Goal: Task Accomplishment & Management: Complete application form

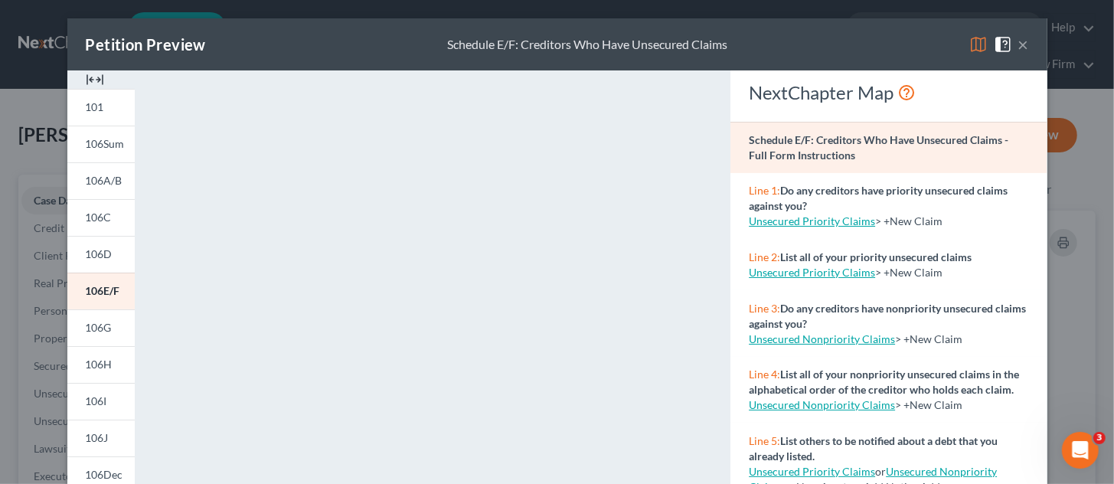
drag, startPoint x: 1021, startPoint y: 44, endPoint x: 977, endPoint y: 61, distance: 47.5
click at [1019, 44] on button "×" at bounding box center [1023, 44] width 11 height 18
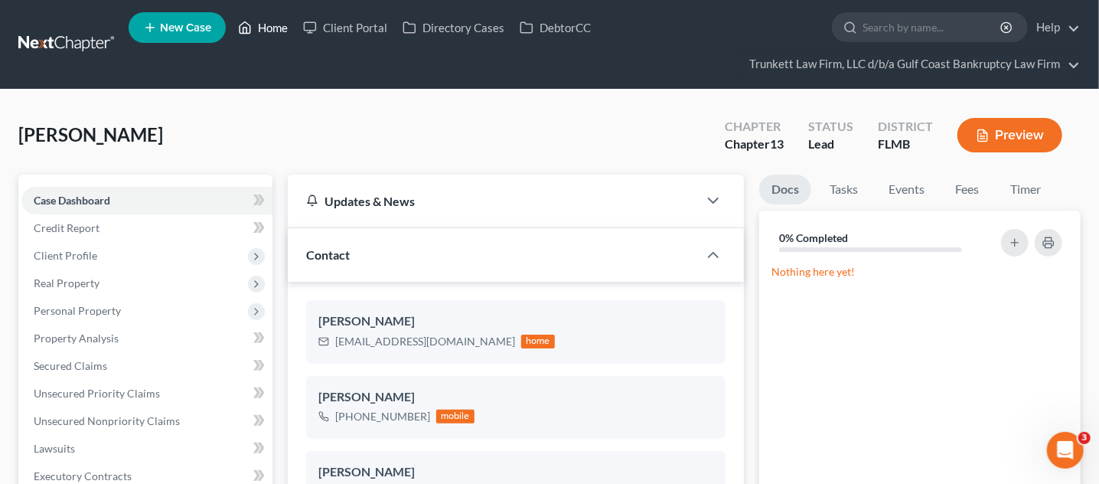
click at [270, 25] on link "Home" at bounding box center [262, 28] width 65 height 28
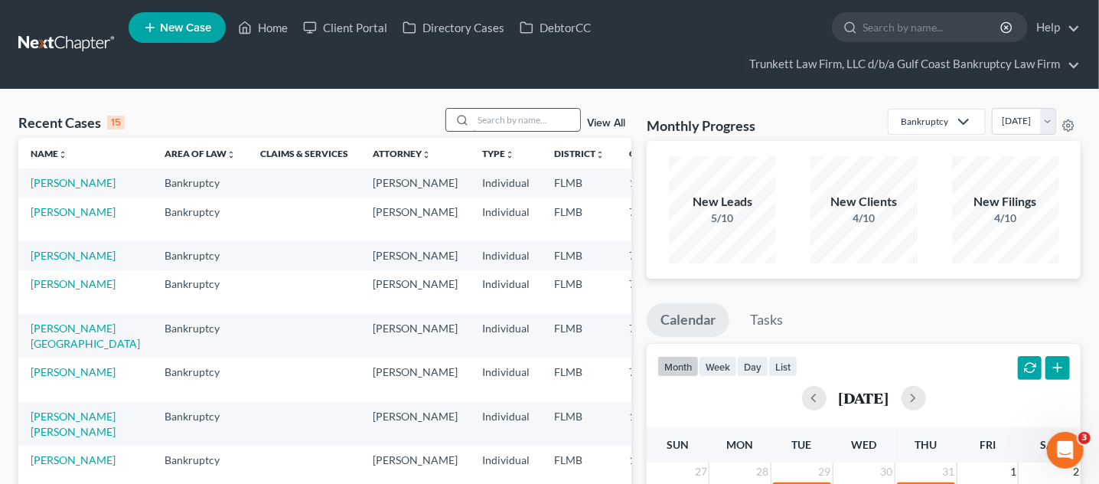
click at [494, 115] on input "search" at bounding box center [526, 120] width 107 height 22
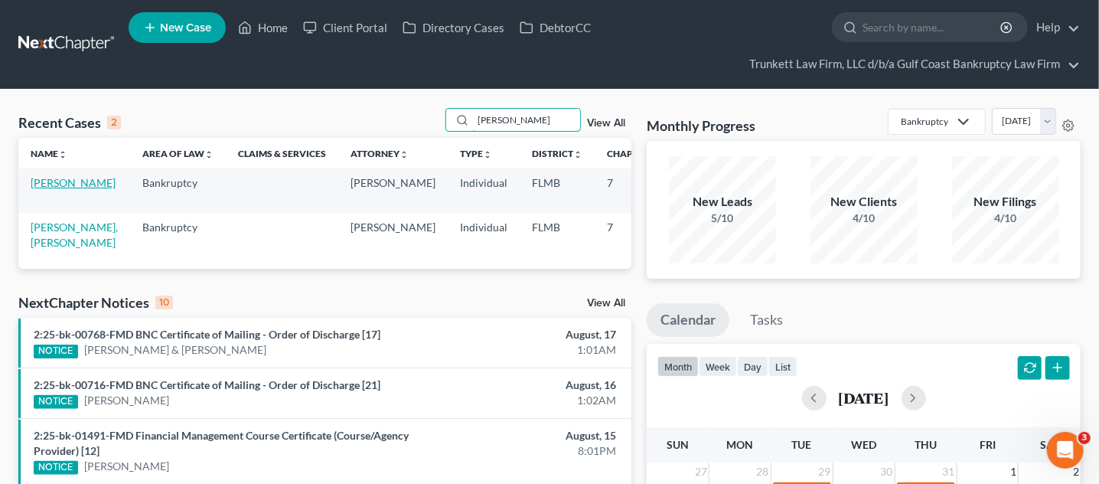
type input "[PERSON_NAME]"
click at [33, 189] on link "[PERSON_NAME]" at bounding box center [73, 182] width 85 height 13
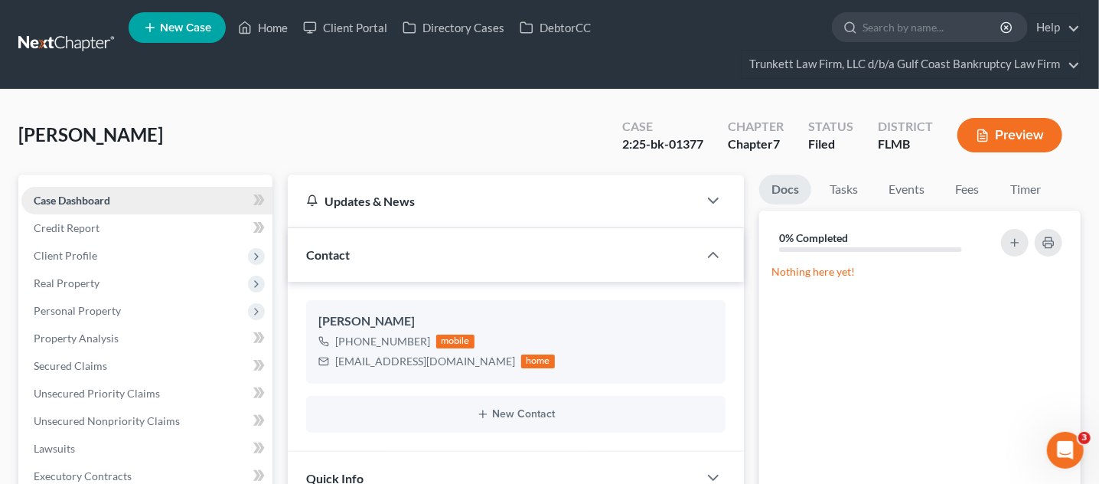
click at [74, 200] on span "Case Dashboard" at bounding box center [72, 200] width 77 height 13
click at [278, 28] on link "Home" at bounding box center [262, 28] width 65 height 28
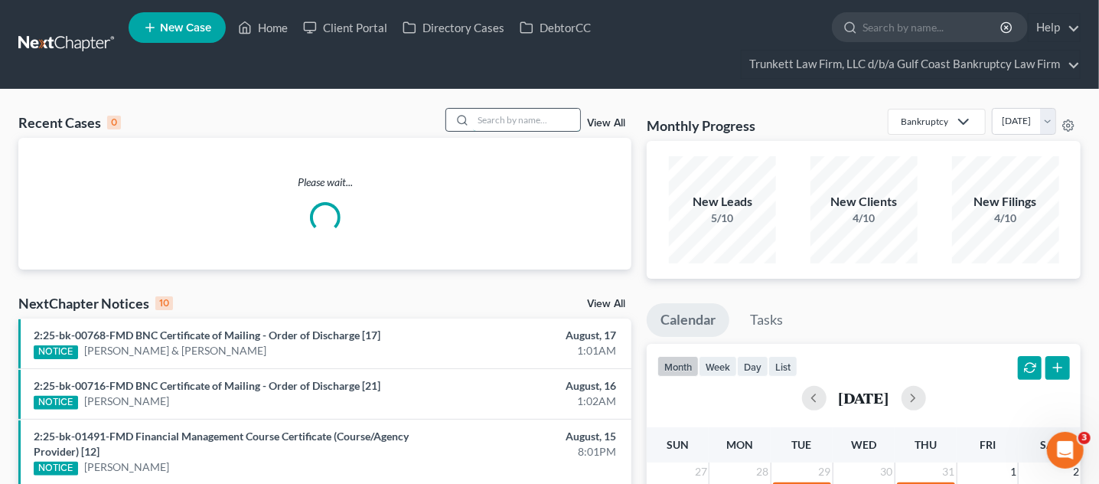
click at [528, 120] on input "search" at bounding box center [526, 120] width 107 height 22
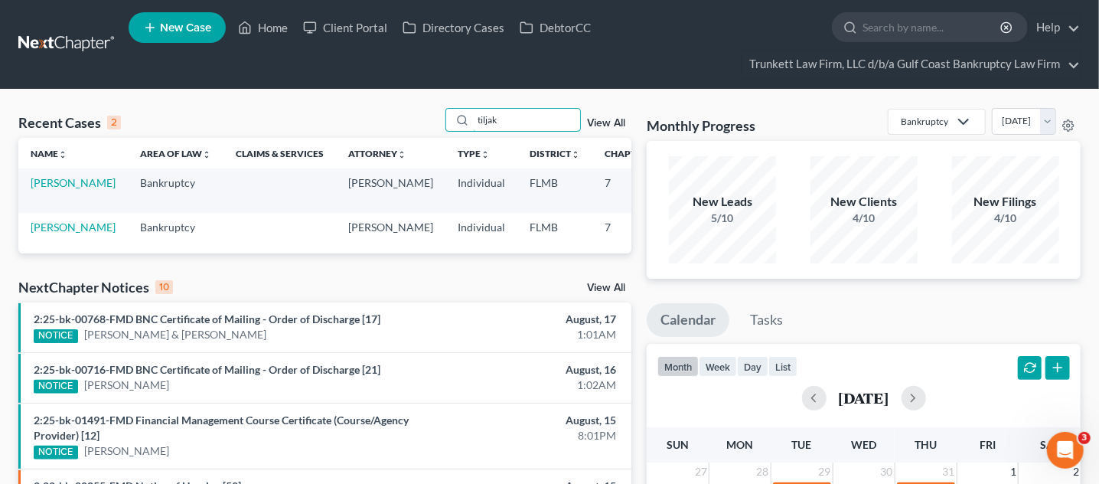
type input "tiljak"
click at [51, 189] on link "[PERSON_NAME]" at bounding box center [73, 182] width 85 height 13
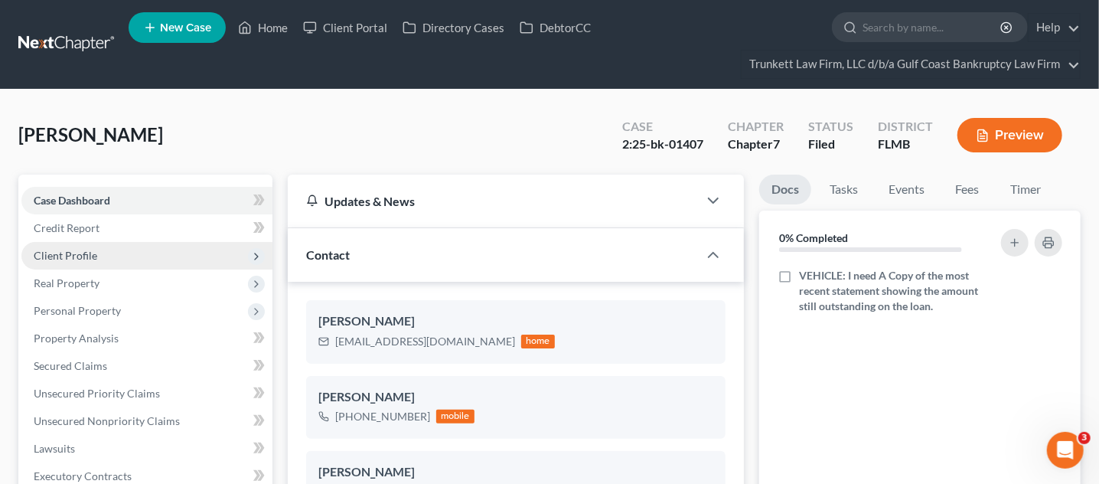
click at [91, 249] on span "Client Profile" at bounding box center [66, 255] width 64 height 13
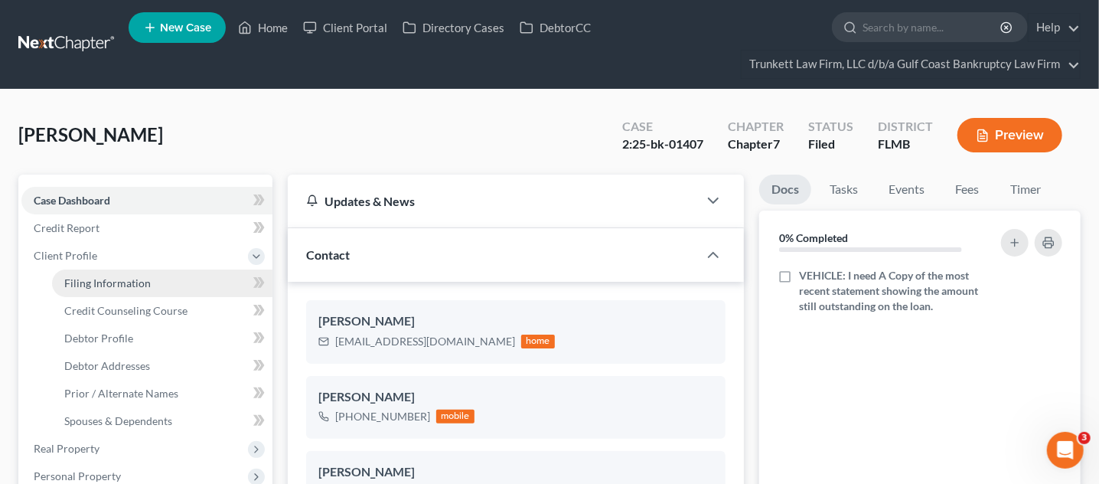
click at [106, 277] on span "Filing Information" at bounding box center [107, 282] width 86 height 13
select select "1"
select select "0"
select select "9"
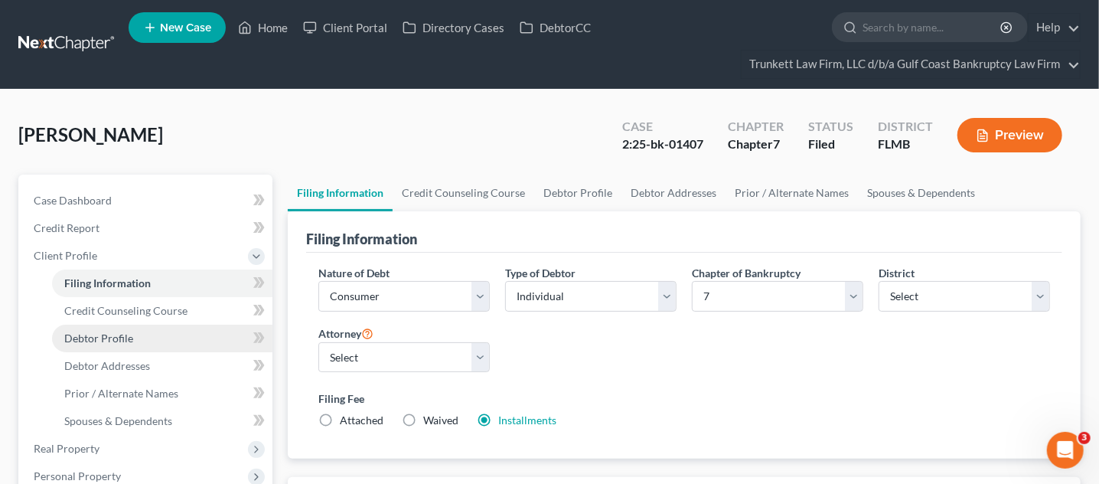
scroll to position [287, 0]
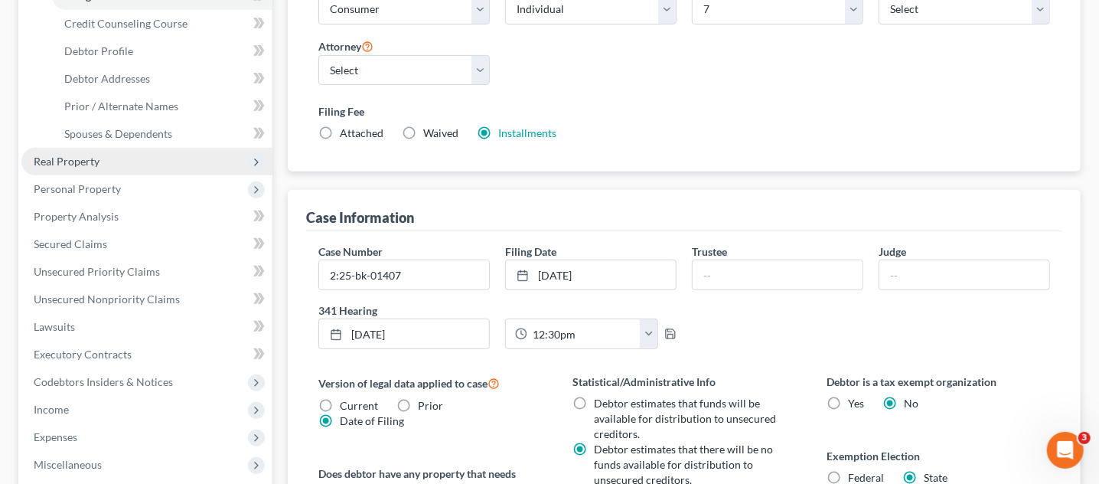
click at [101, 160] on span "Real Property" at bounding box center [146, 162] width 251 height 28
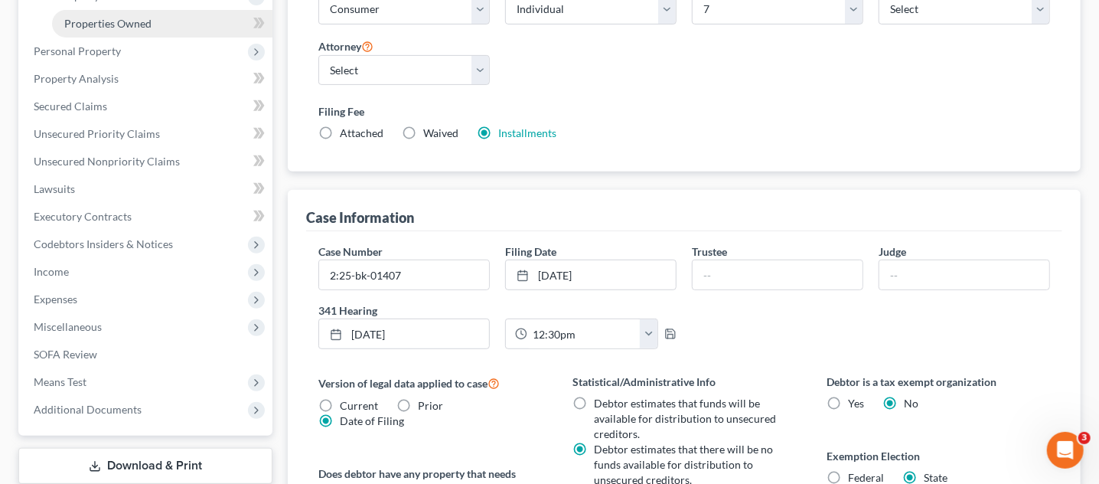
click at [123, 14] on link "Properties Owned" at bounding box center [162, 24] width 220 height 28
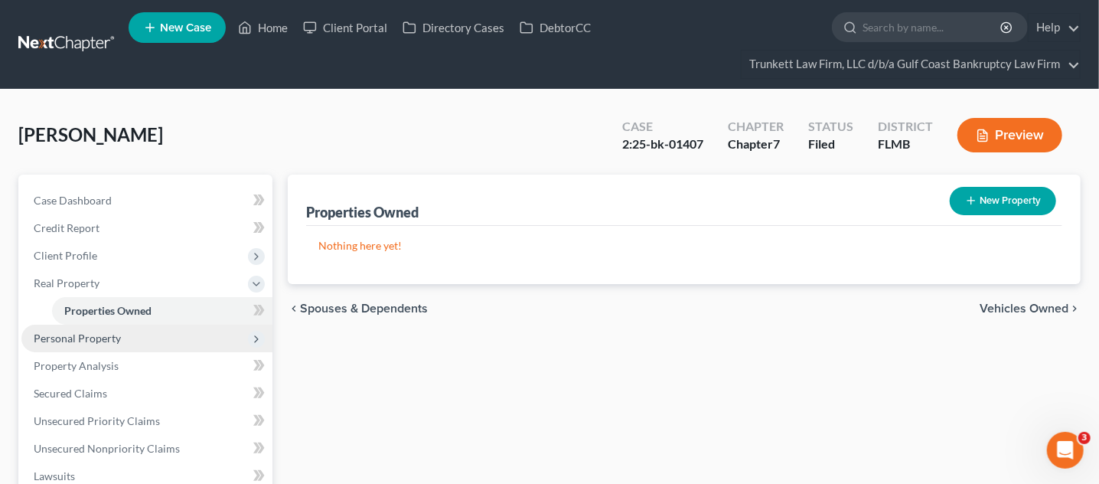
click at [106, 335] on span "Personal Property" at bounding box center [77, 337] width 87 height 13
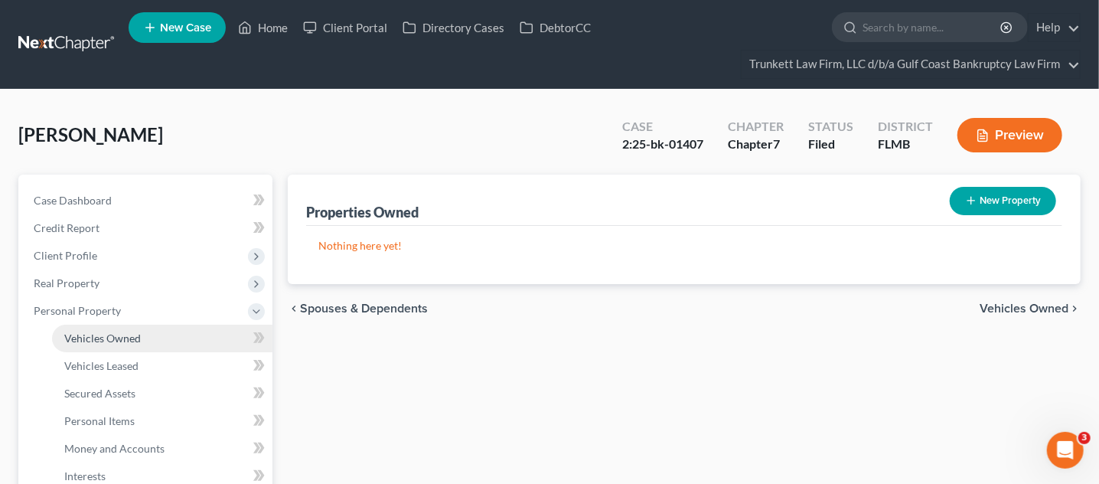
click at [119, 340] on span "Vehicles Owned" at bounding box center [102, 337] width 77 height 13
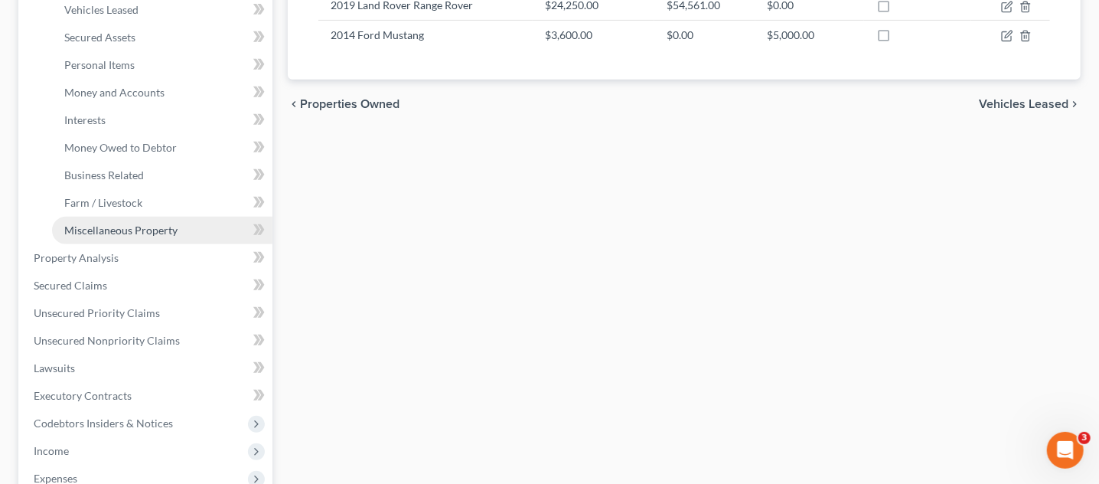
scroll to position [382, 0]
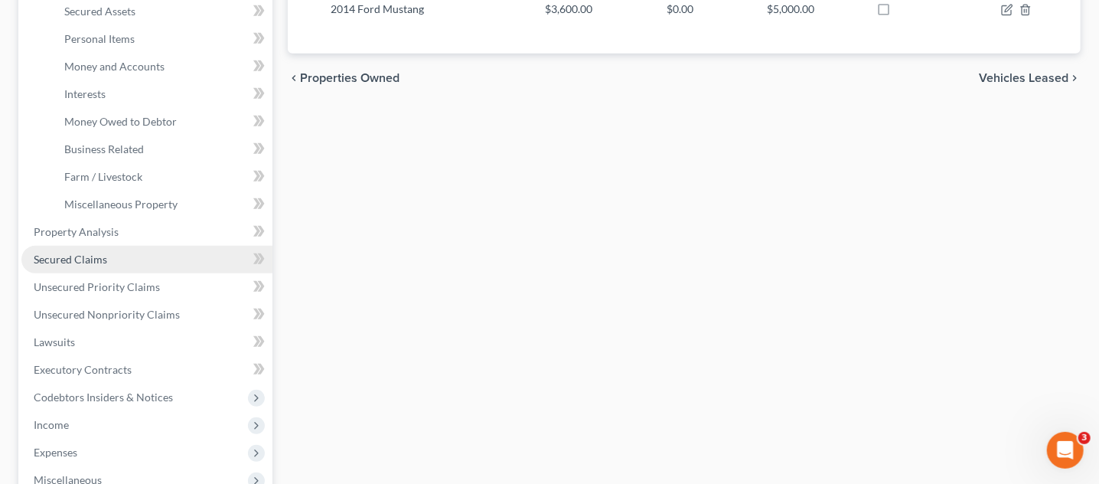
click at [117, 252] on link "Secured Claims" at bounding box center [146, 260] width 251 height 28
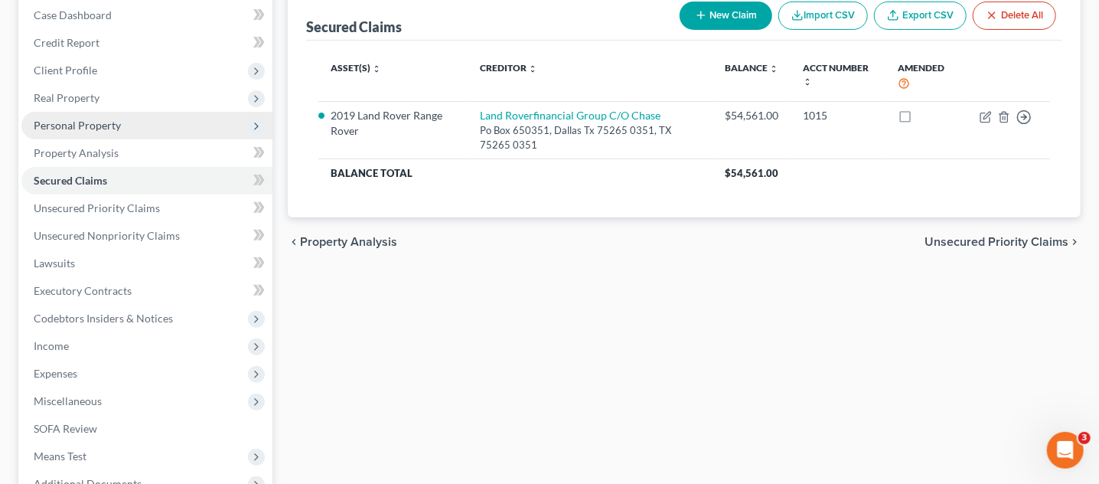
scroll to position [191, 0]
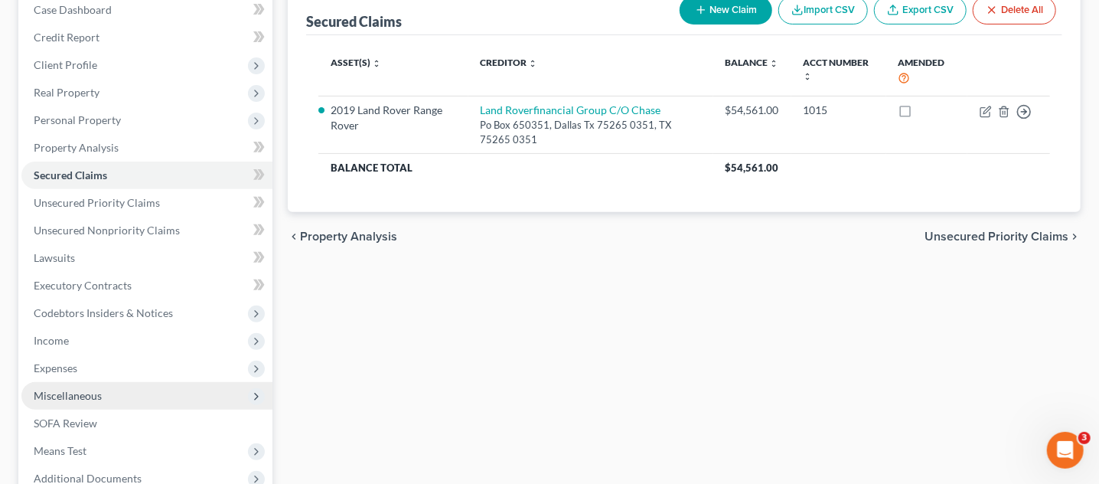
click at [101, 390] on span "Miscellaneous" at bounding box center [146, 396] width 251 height 28
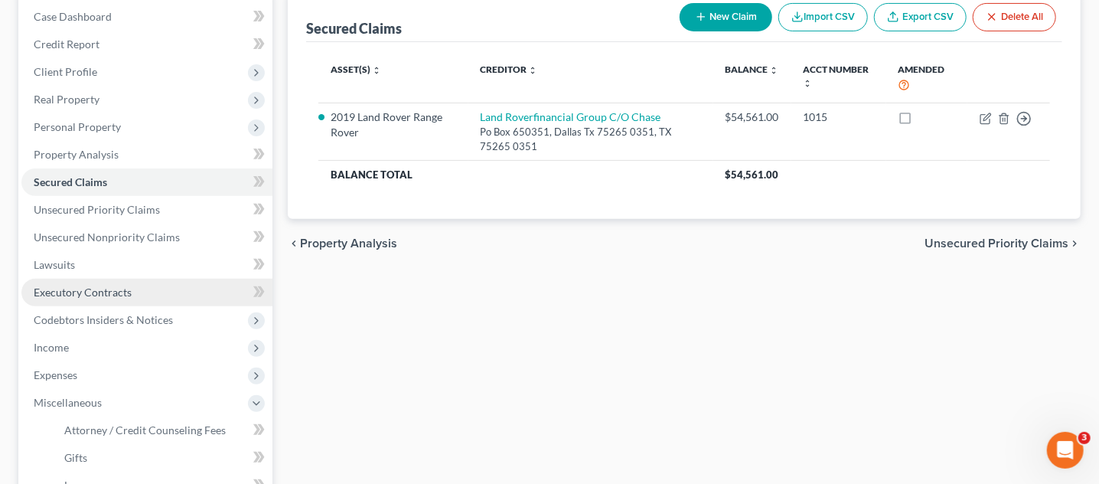
scroll to position [95, 0]
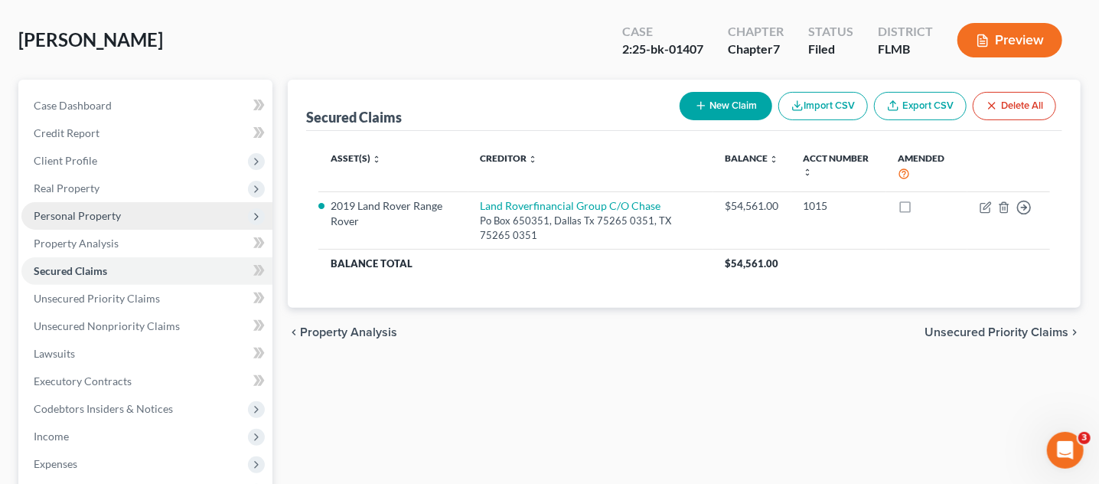
drag, startPoint x: 77, startPoint y: 211, endPoint x: 81, endPoint y: 256, distance: 44.6
click at [77, 211] on span "Personal Property" at bounding box center [77, 215] width 87 height 13
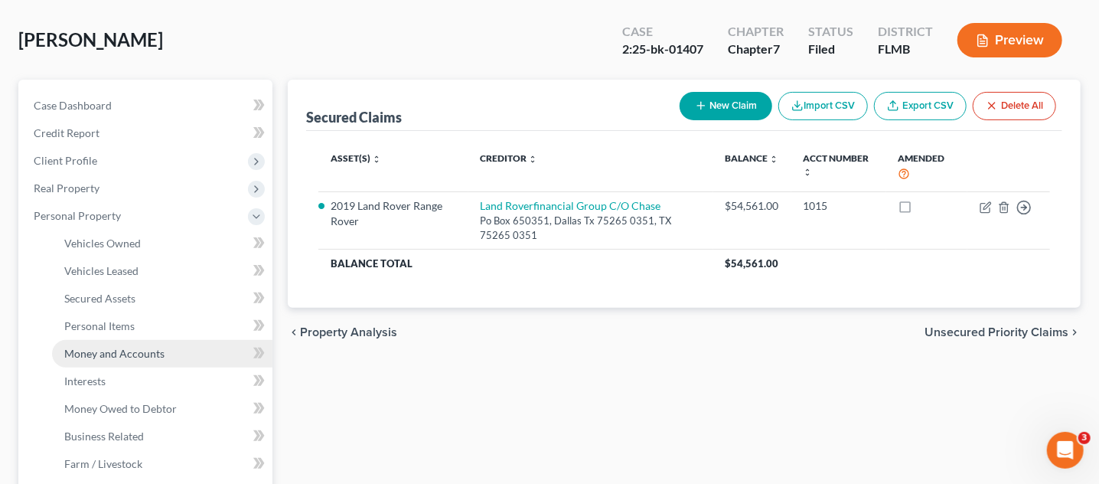
click at [111, 357] on link "Money and Accounts" at bounding box center [162, 354] width 220 height 28
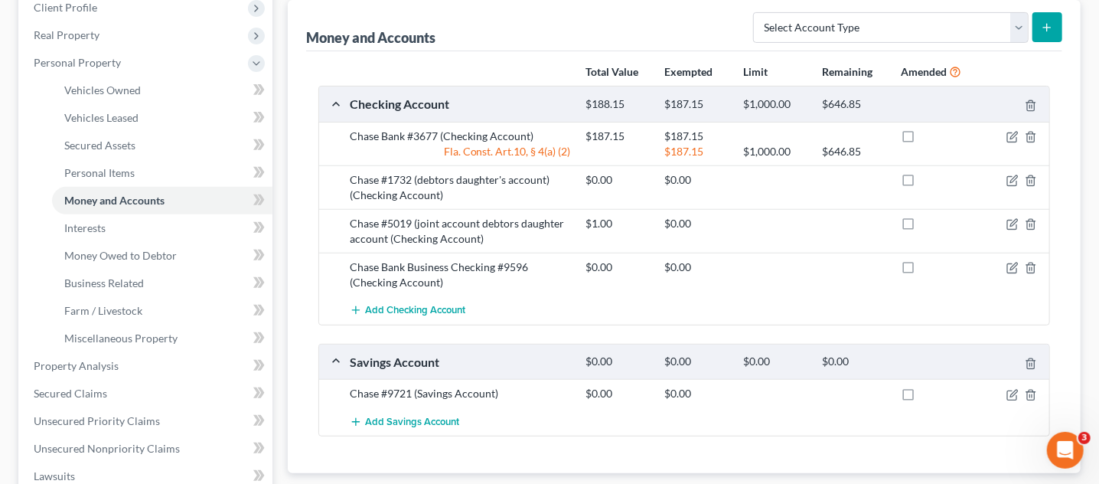
scroll to position [287, 0]
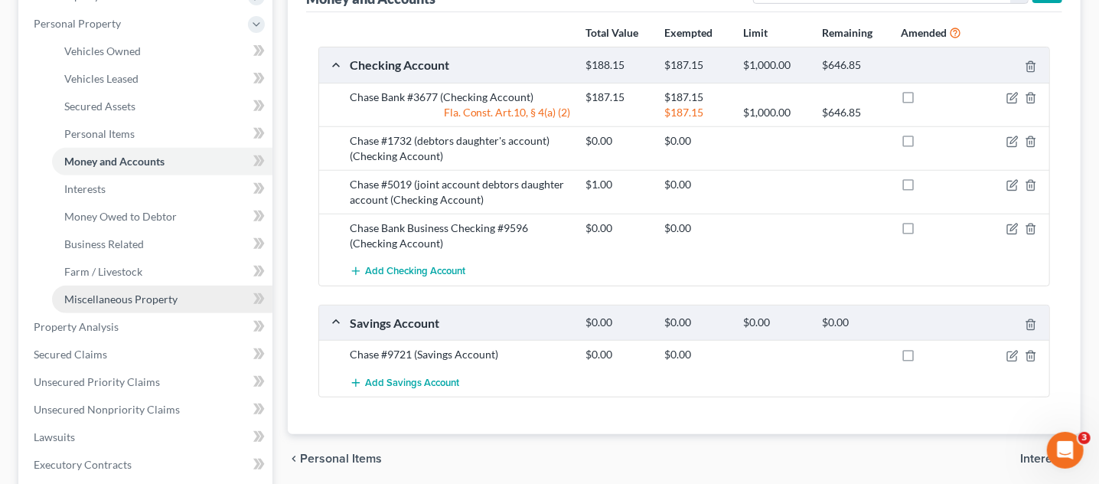
click at [136, 298] on span "Miscellaneous Property" at bounding box center [120, 298] width 113 height 13
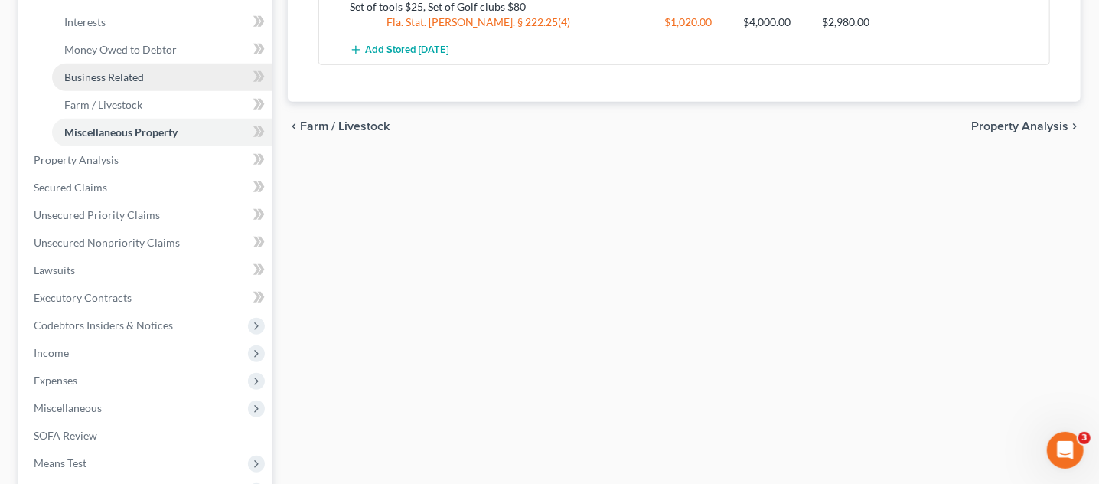
scroll to position [478, 0]
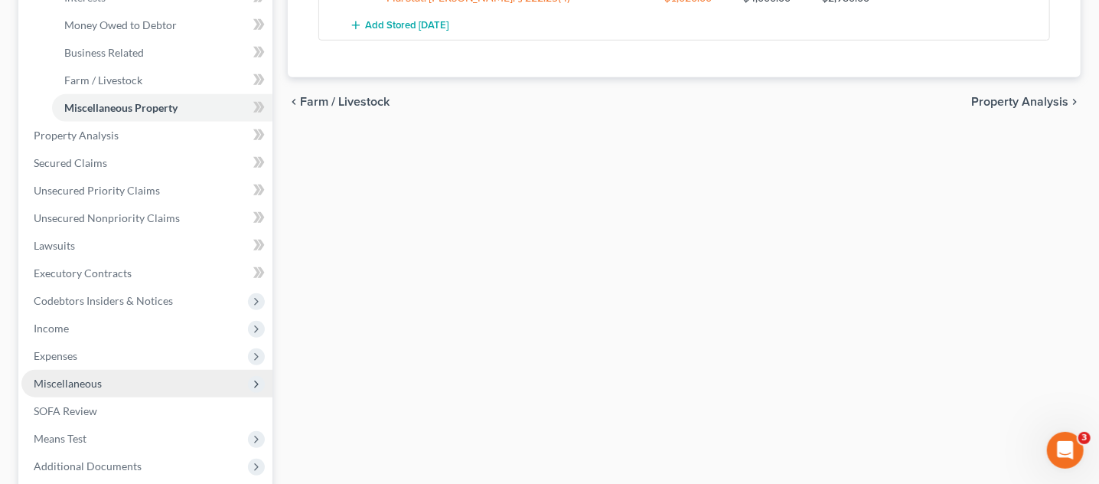
click at [101, 386] on span "Miscellaneous" at bounding box center [146, 384] width 251 height 28
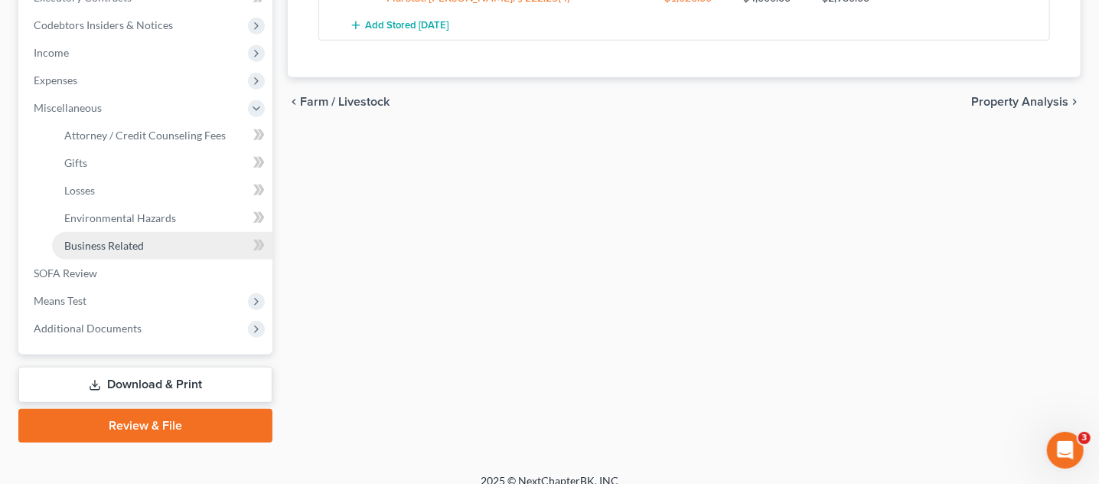
click at [103, 246] on span "Business Related" at bounding box center [104, 245] width 80 height 13
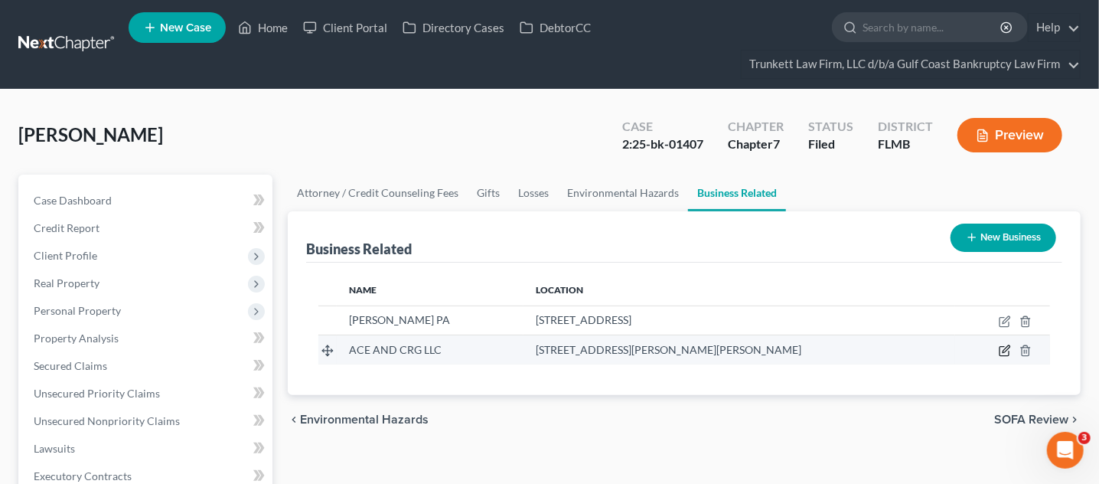
click at [1003, 349] on icon "button" at bounding box center [1005, 350] width 12 height 12
select select "partner"
select select "9"
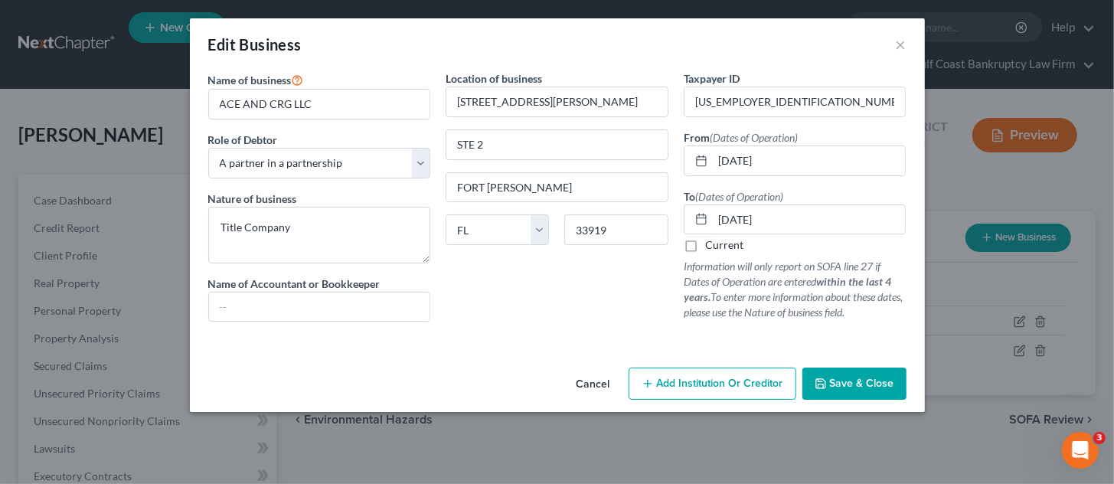
click at [861, 382] on span "Save & Close" at bounding box center [862, 383] width 64 height 13
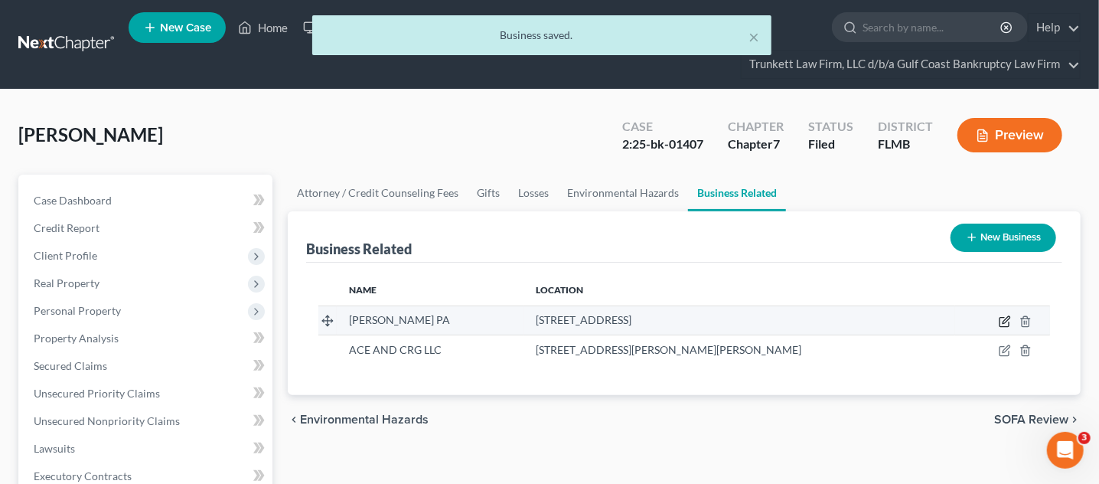
click at [1002, 320] on icon "button" at bounding box center [1005, 321] width 12 height 12
select select "sole_proprietor"
select select "9"
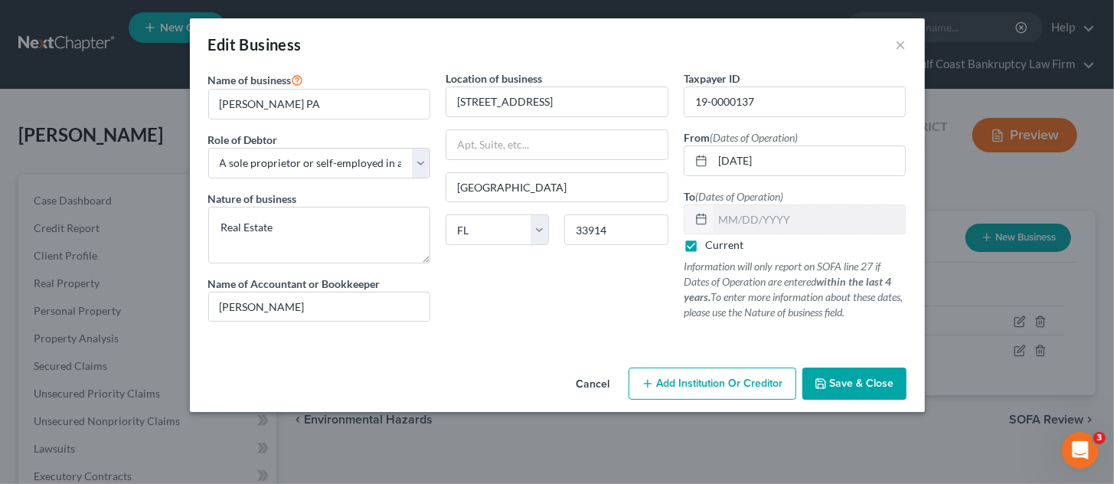
click at [839, 386] on span "Save & Close" at bounding box center [862, 383] width 64 height 13
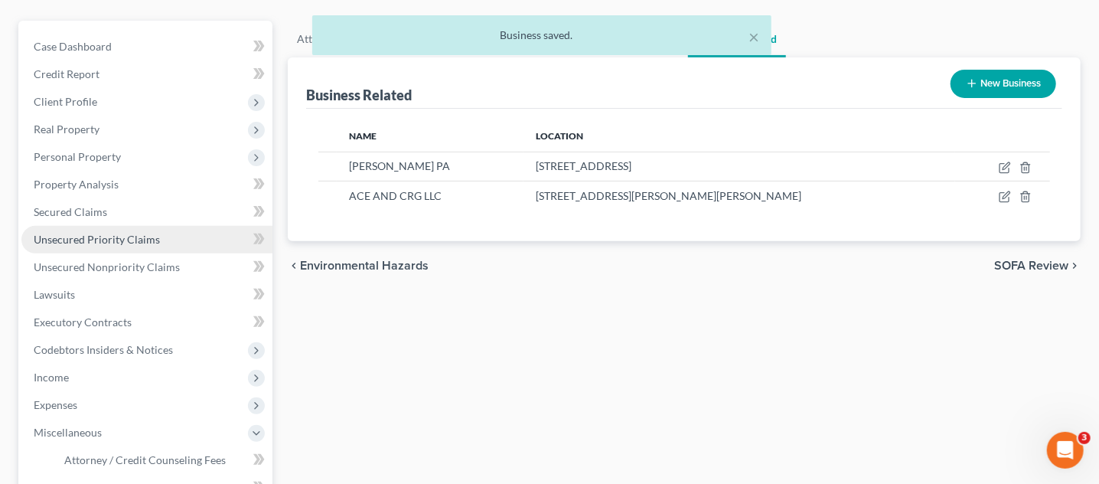
scroll to position [191, 0]
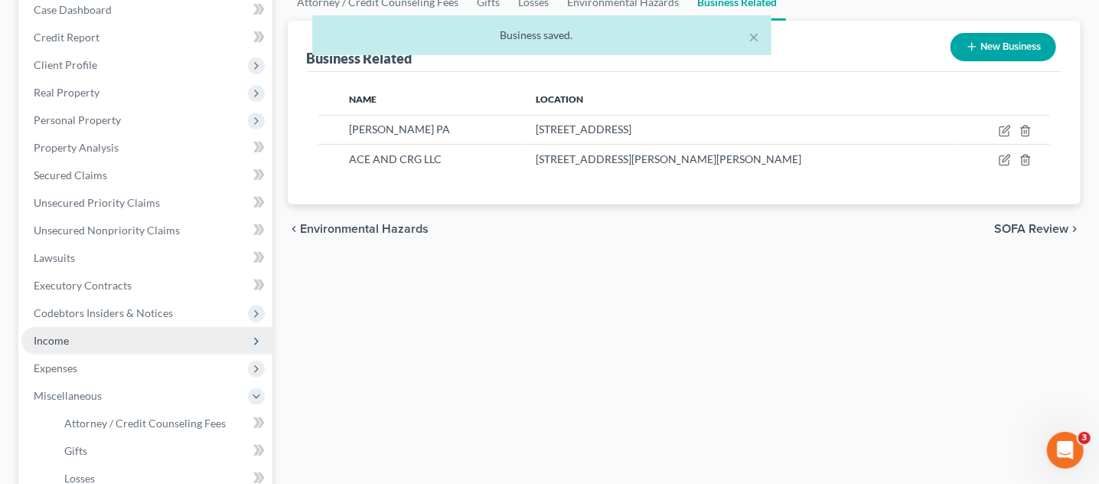
click at [79, 338] on span "Income" at bounding box center [146, 341] width 251 height 28
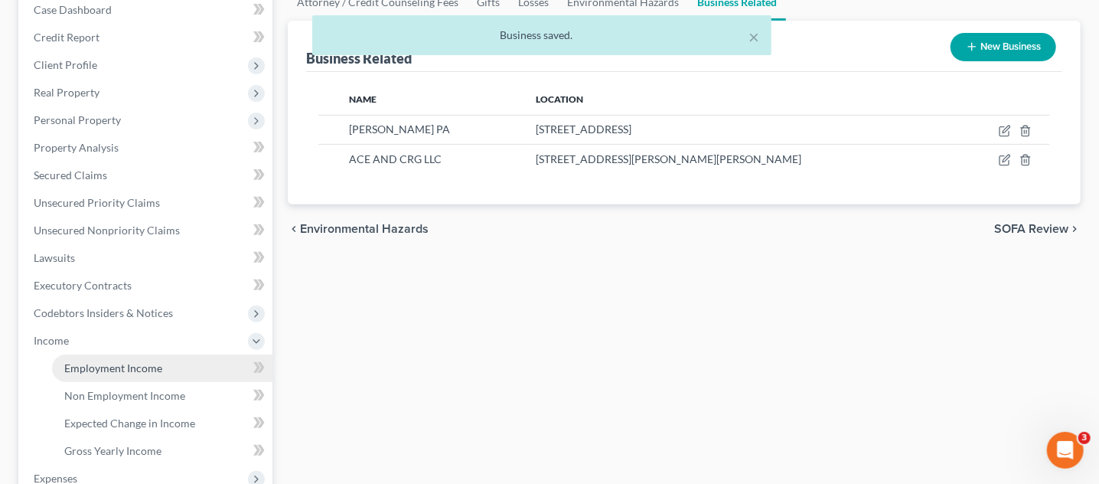
click at [94, 366] on span "Employment Income" at bounding box center [113, 367] width 98 height 13
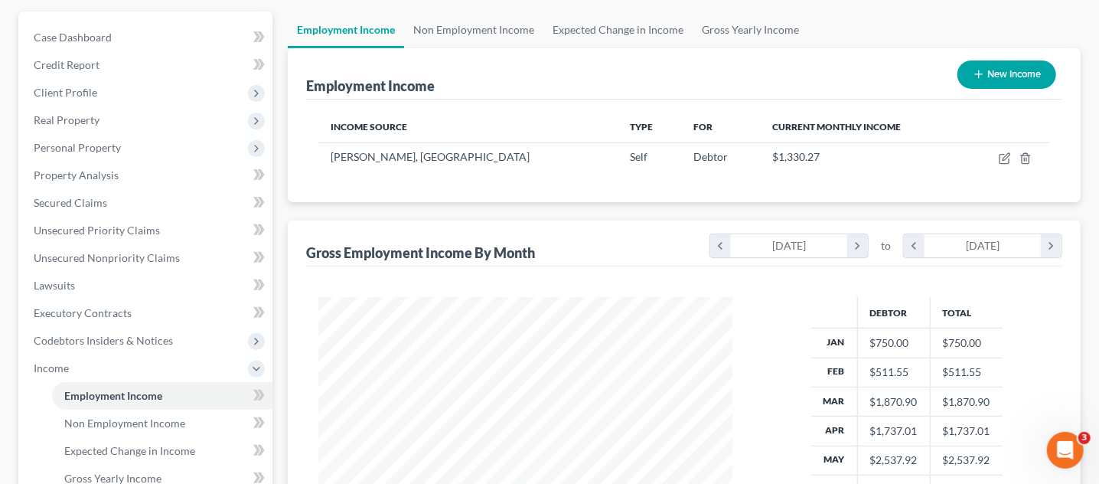
scroll to position [191, 0]
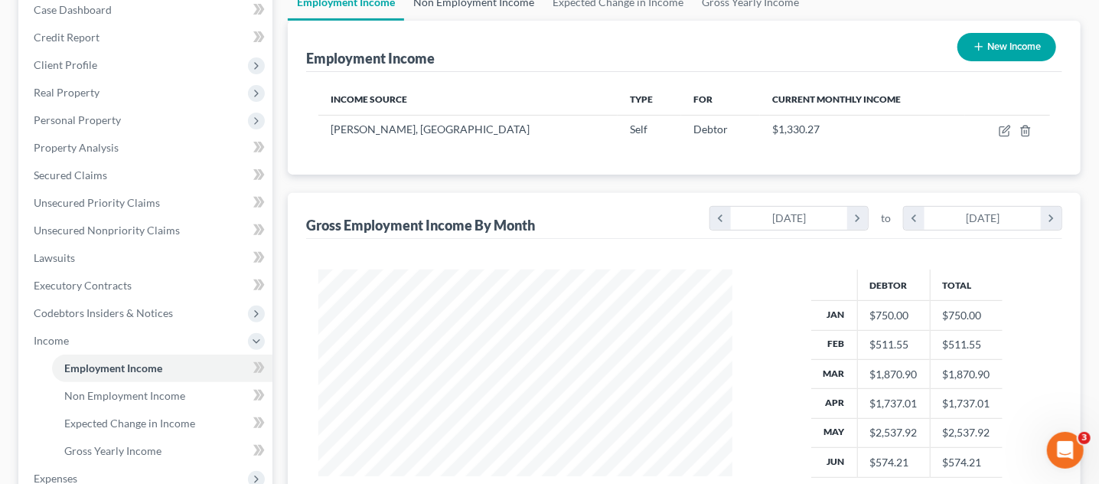
click at [448, 5] on link "Non Employment Income" at bounding box center [473, 2] width 139 height 37
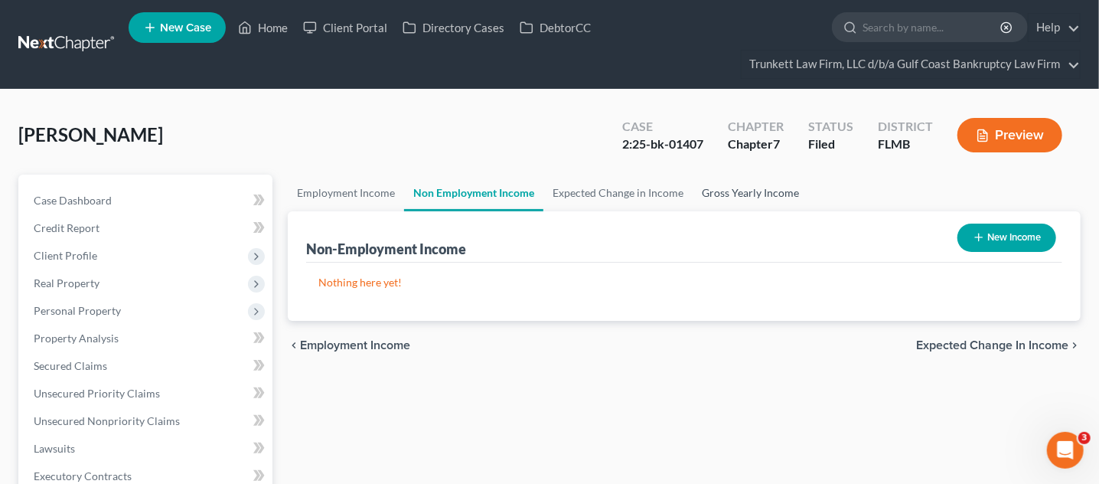
click at [717, 196] on link "Gross Yearly Income" at bounding box center [751, 192] width 116 height 37
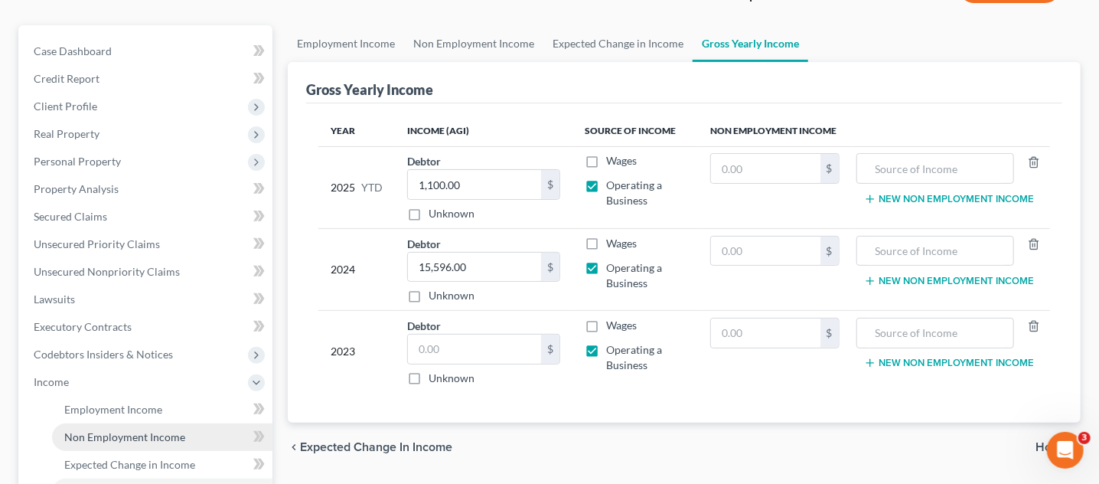
scroll to position [191, 0]
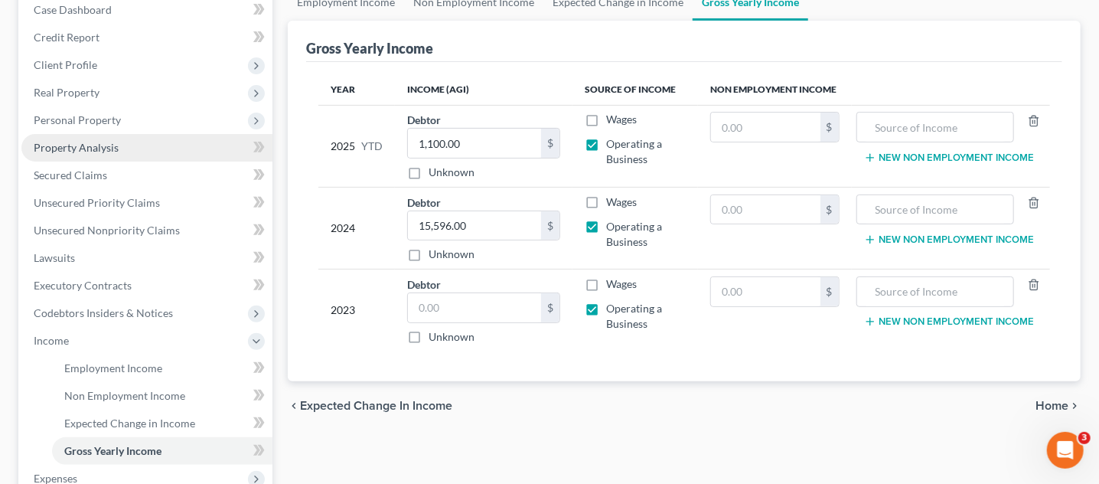
click at [113, 145] on span "Property Analysis" at bounding box center [76, 147] width 85 height 13
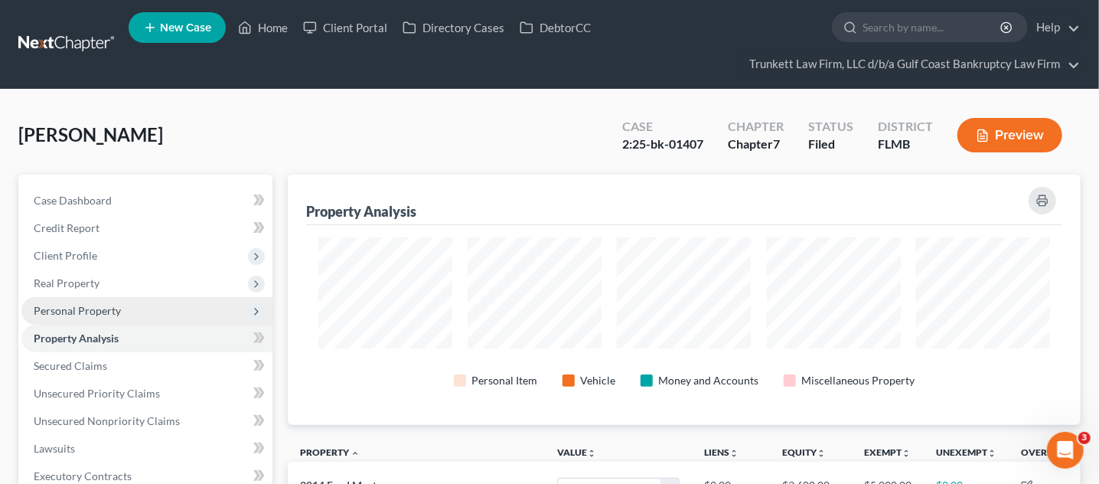
click at [87, 302] on span "Personal Property" at bounding box center [146, 311] width 251 height 28
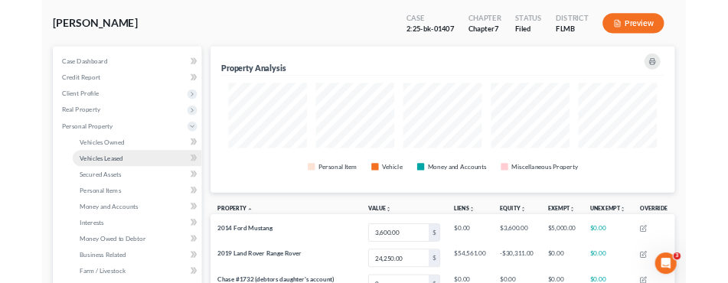
scroll to position [191, 0]
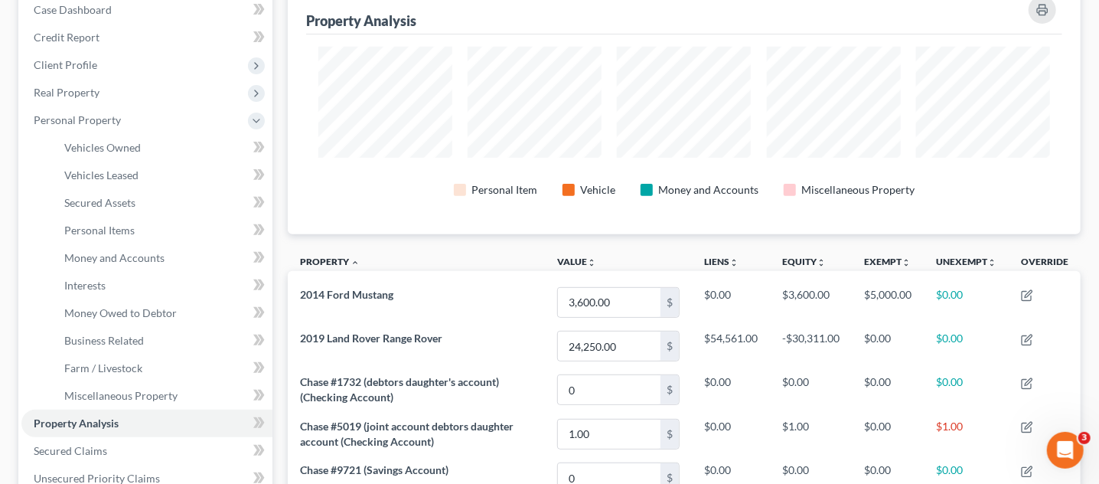
click at [617, 35] on div "Personal Item Vehicle Money and Accounts Miscellaneous Property" at bounding box center [684, 134] width 756 height 200
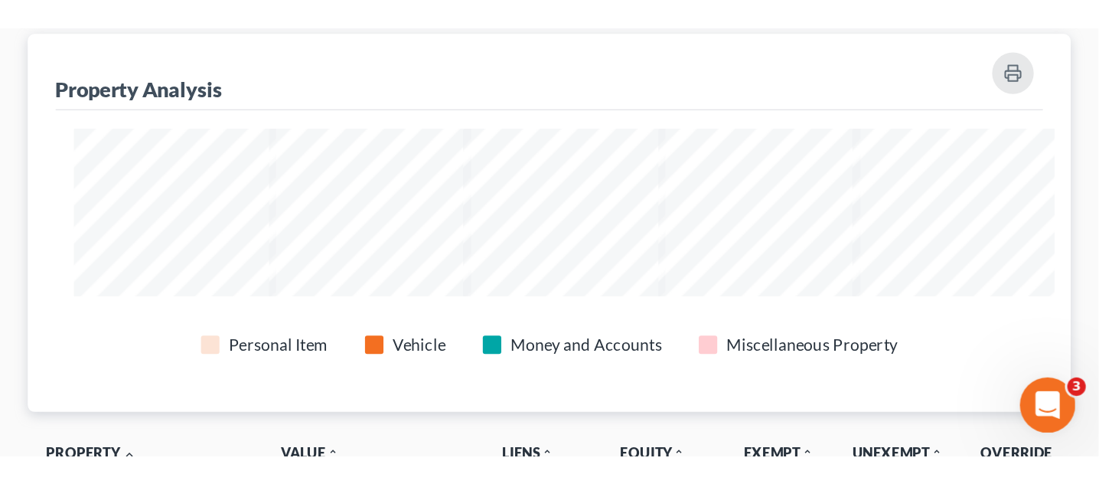
scroll to position [234, 691]
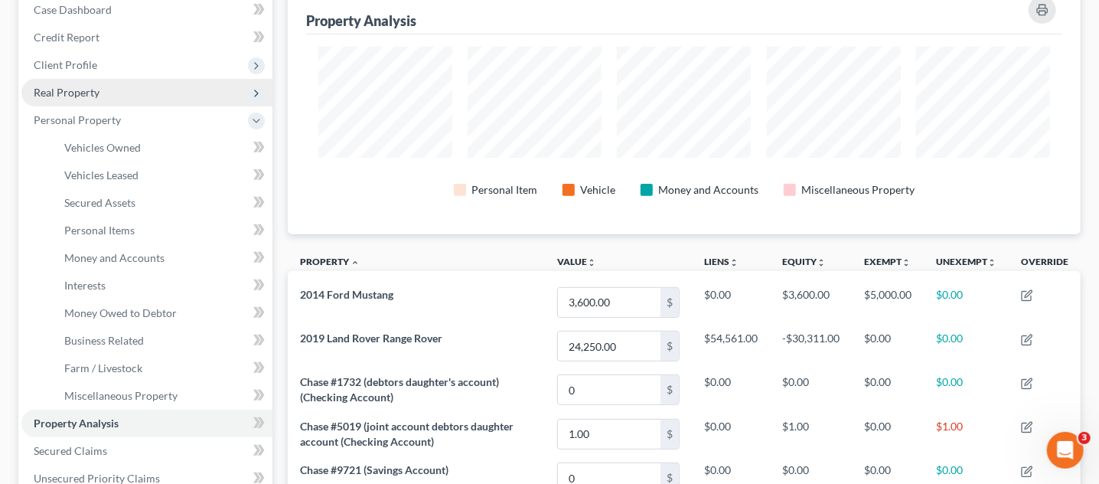
click at [73, 89] on span "Real Property" at bounding box center [67, 92] width 66 height 13
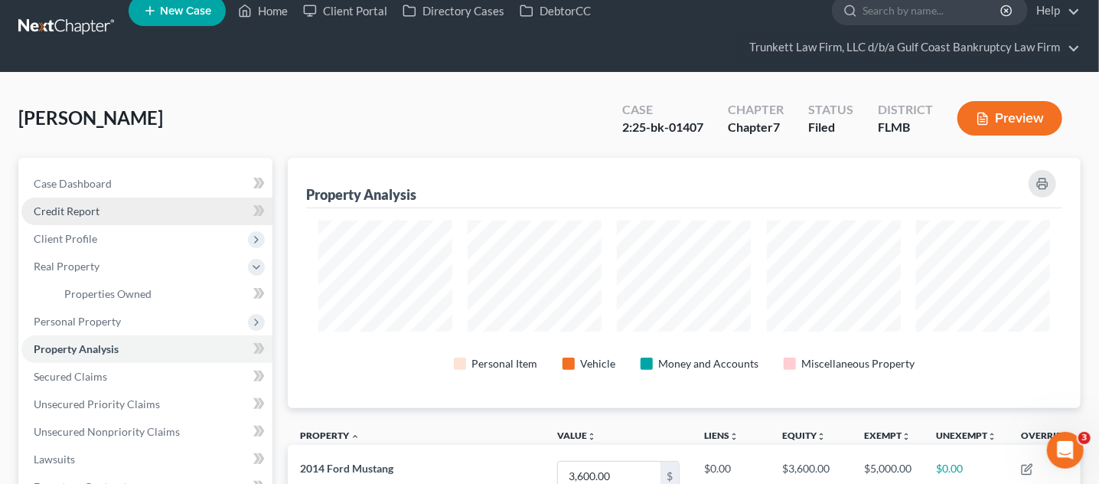
scroll to position [0, 0]
